Goal: Task Accomplishment & Management: Manage account settings

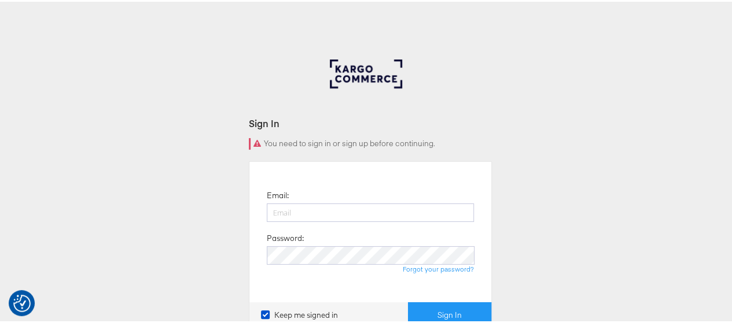
type input "[EMAIL_ADDRESS][PERSON_NAME][DOMAIN_NAME]"
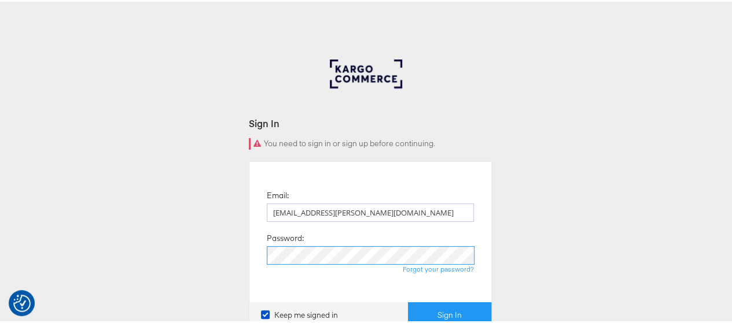
click at [408, 301] on button "Sign In" at bounding box center [449, 314] width 83 height 26
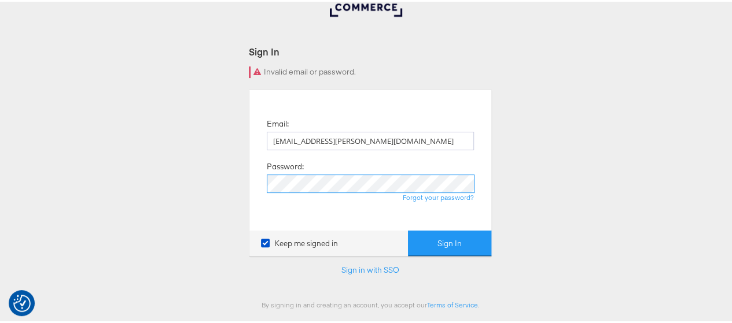
scroll to position [73, 0]
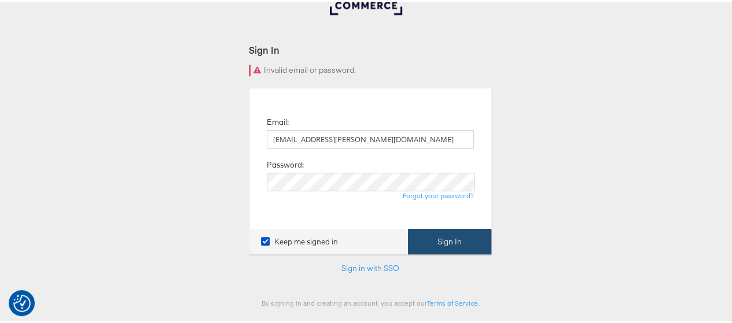
click at [438, 242] on button "Sign In" at bounding box center [449, 240] width 83 height 26
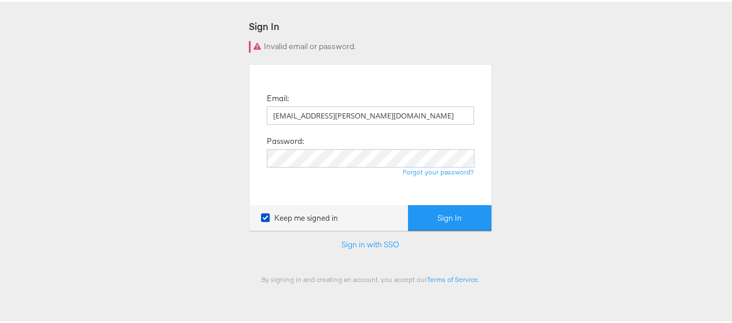
scroll to position [98, 0]
click at [408, 203] on button "Sign In" at bounding box center [449, 216] width 83 height 26
